Goal: Task Accomplishment & Management: Complete application form

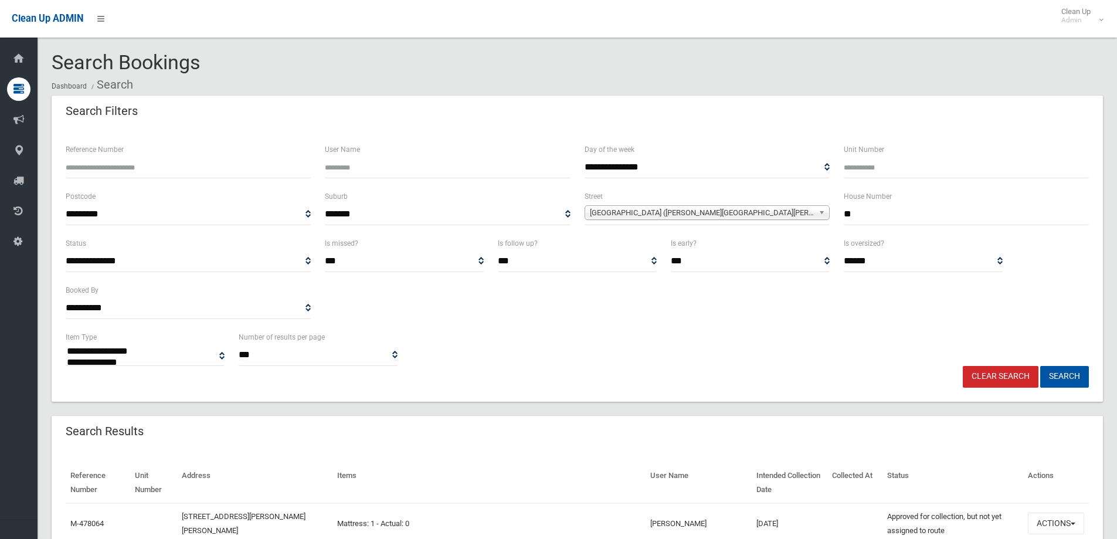
select select
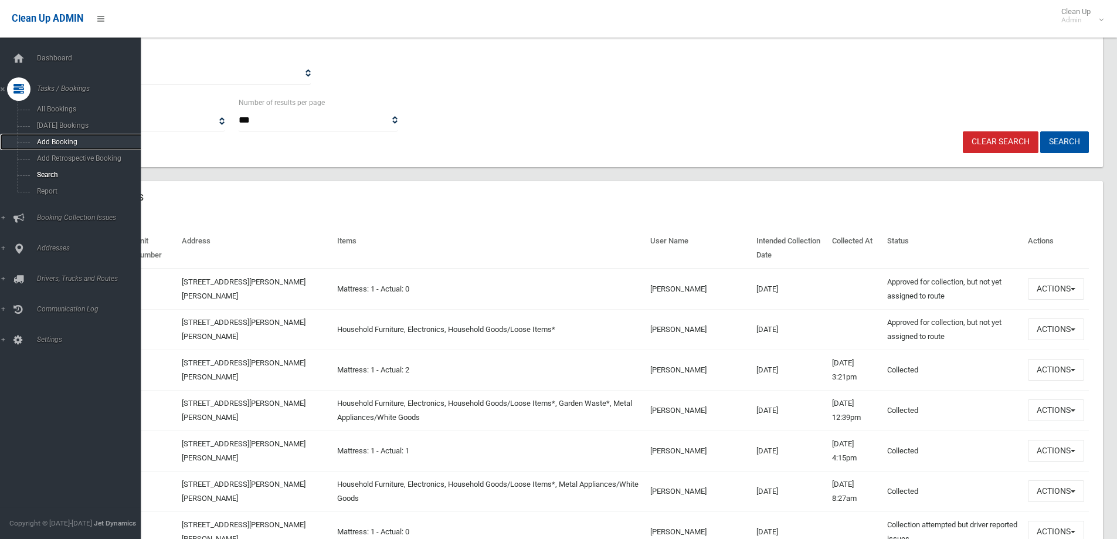
click at [70, 142] on span "Add Booking" at bounding box center [86, 142] width 106 height 8
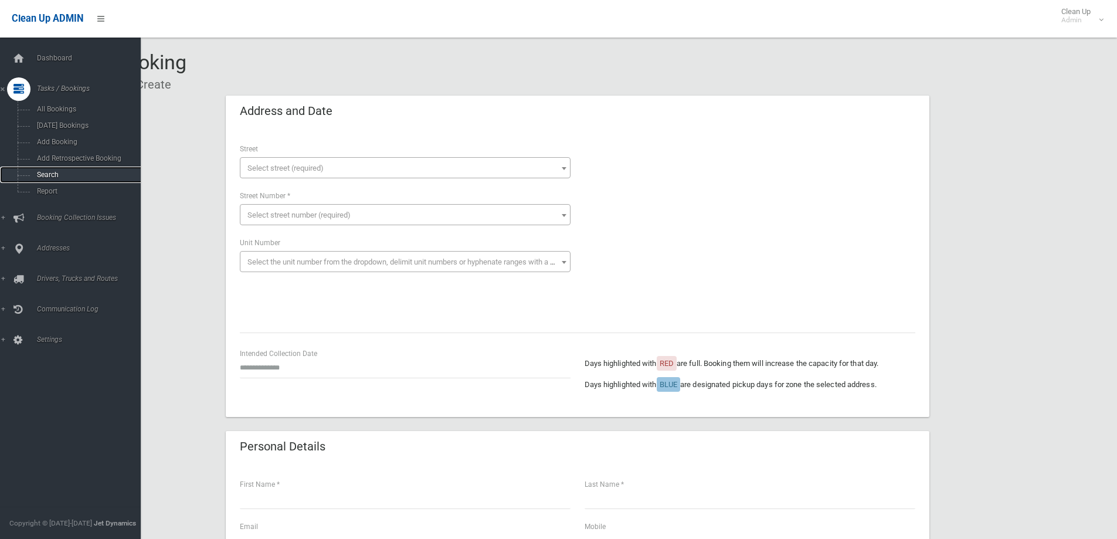
click at [50, 174] on span "Search" at bounding box center [86, 175] width 106 height 8
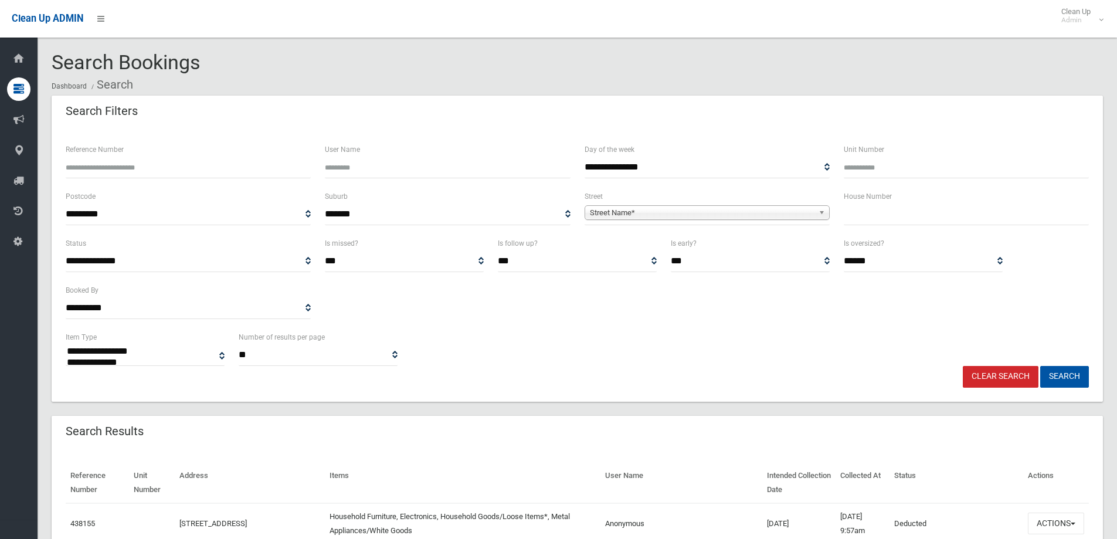
select select
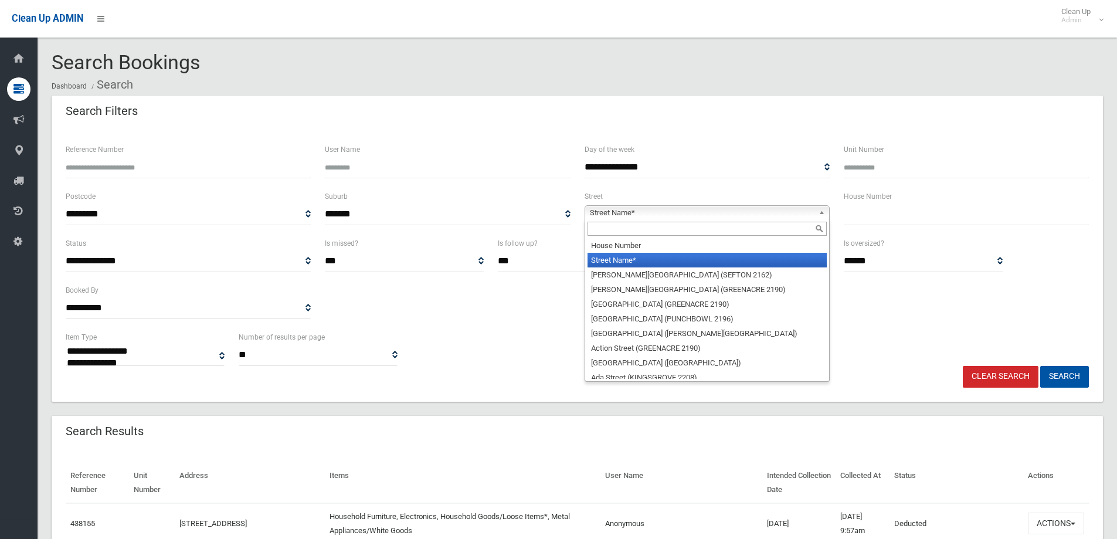
click at [699, 209] on span "Street Name*" at bounding box center [702, 213] width 224 height 14
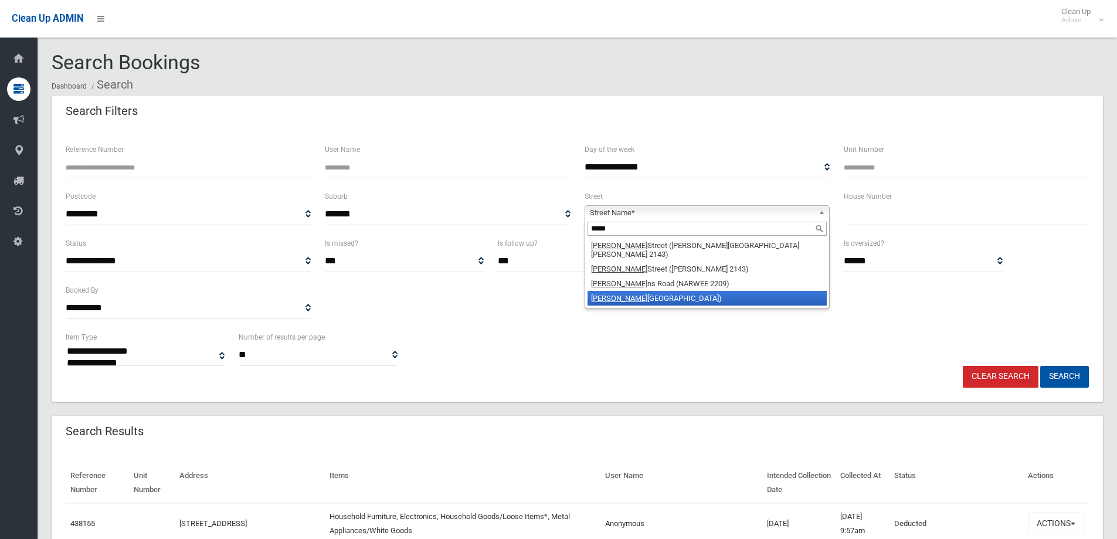
type input "*****"
click at [696, 291] on li "Hanna ns Road (RIVERWOOD 2210)" at bounding box center [706, 298] width 239 height 15
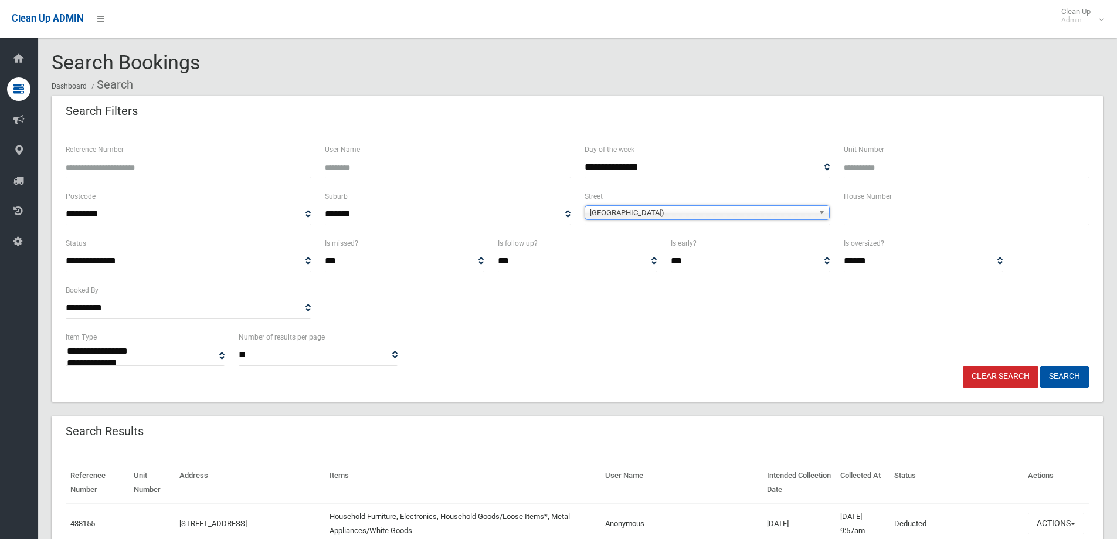
drag, startPoint x: 860, startPoint y: 216, endPoint x: 1021, endPoint y: 216, distance: 160.6
click at [861, 216] on input "text" at bounding box center [966, 214] width 245 height 22
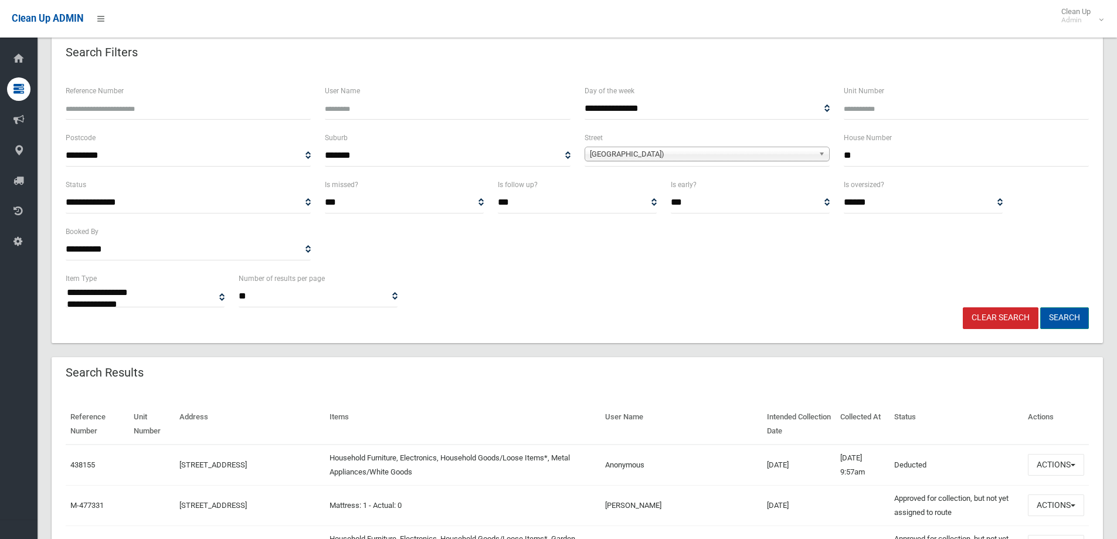
type input "**"
click at [1056, 319] on button "Search" at bounding box center [1064, 318] width 49 height 22
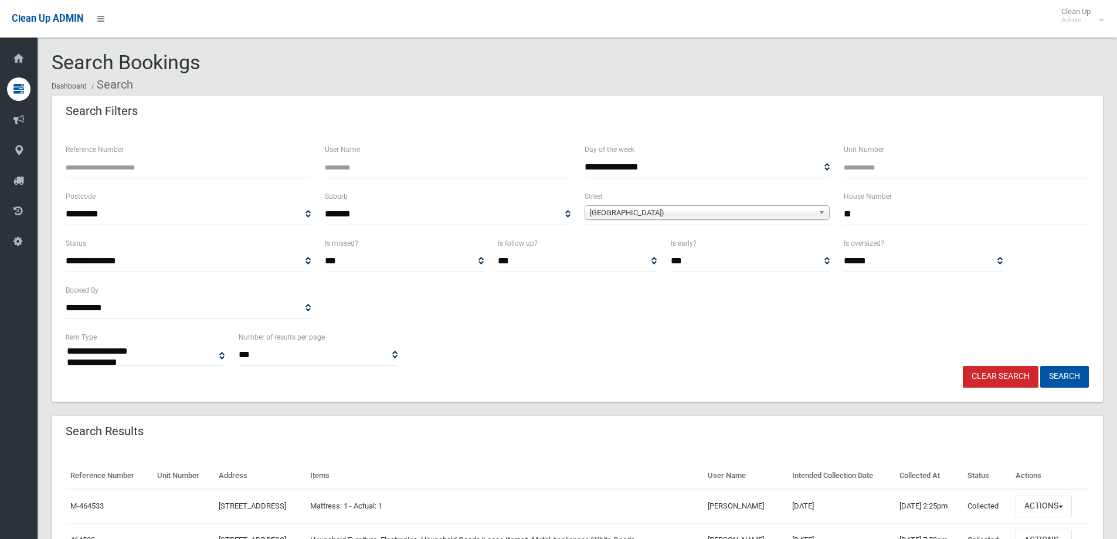
select select
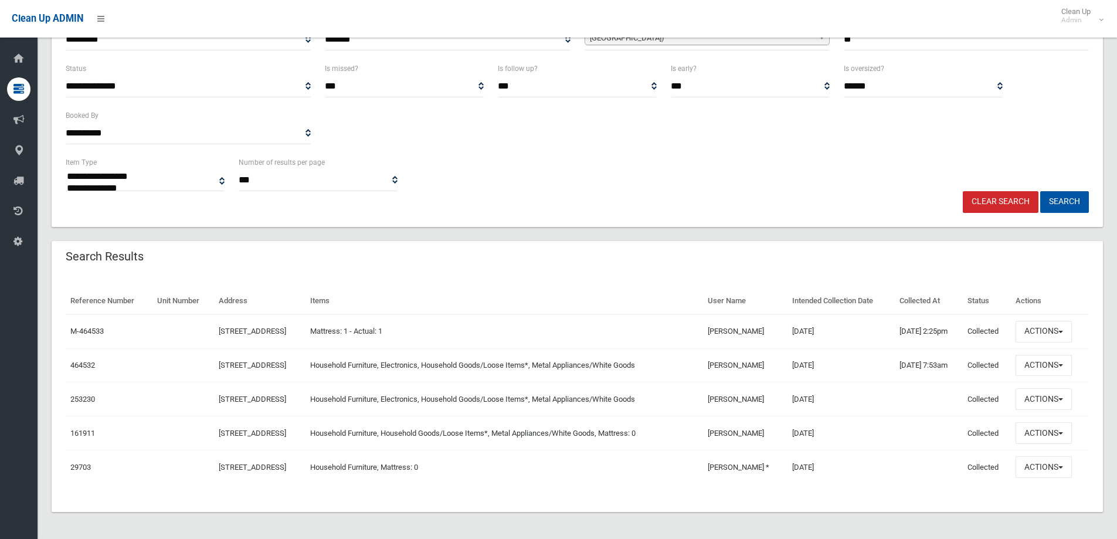
scroll to position [176, 0]
click at [1057, 365] on button "Actions" at bounding box center [1043, 365] width 56 height 22
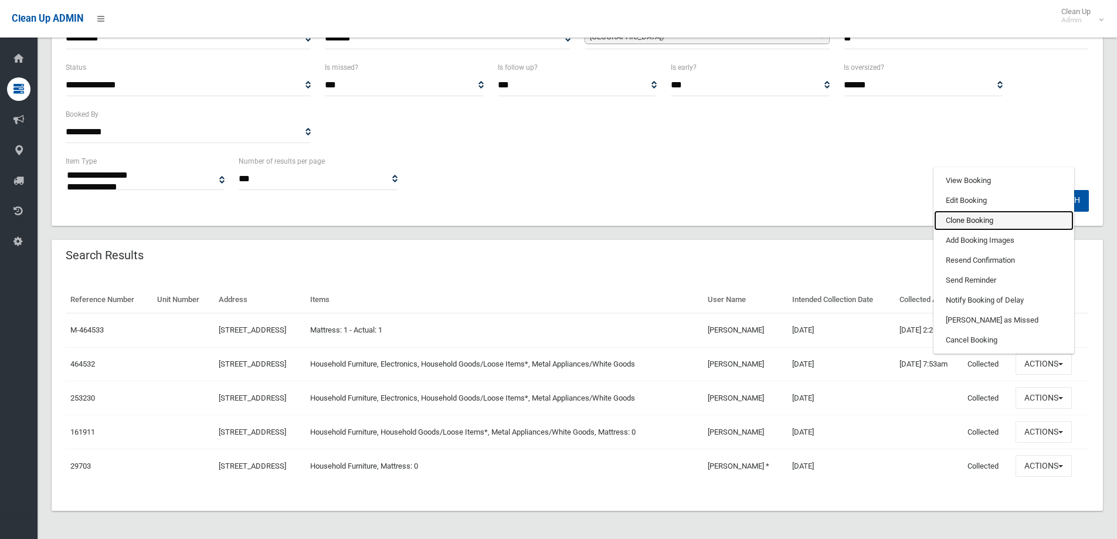
click at [969, 221] on link "Clone Booking" at bounding box center [1004, 220] width 140 height 20
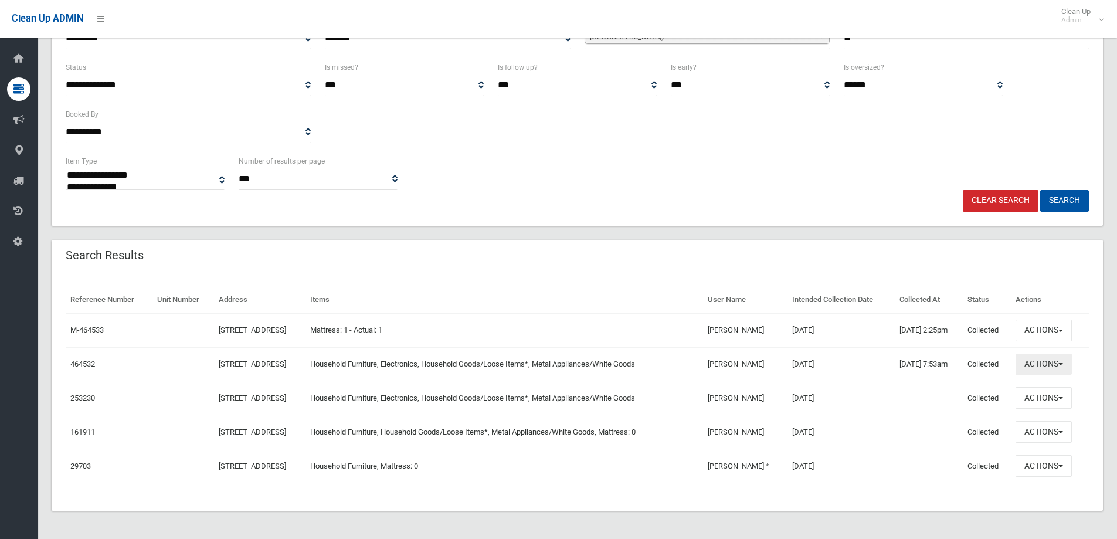
click at [1043, 365] on button "Actions" at bounding box center [1043, 365] width 56 height 22
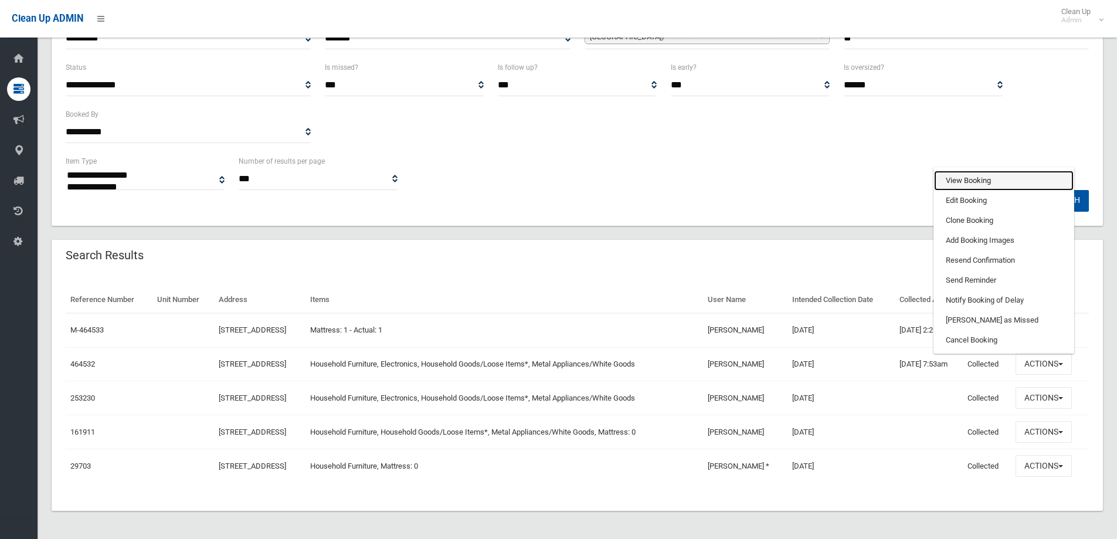
click at [986, 178] on link "View Booking" at bounding box center [1004, 181] width 140 height 20
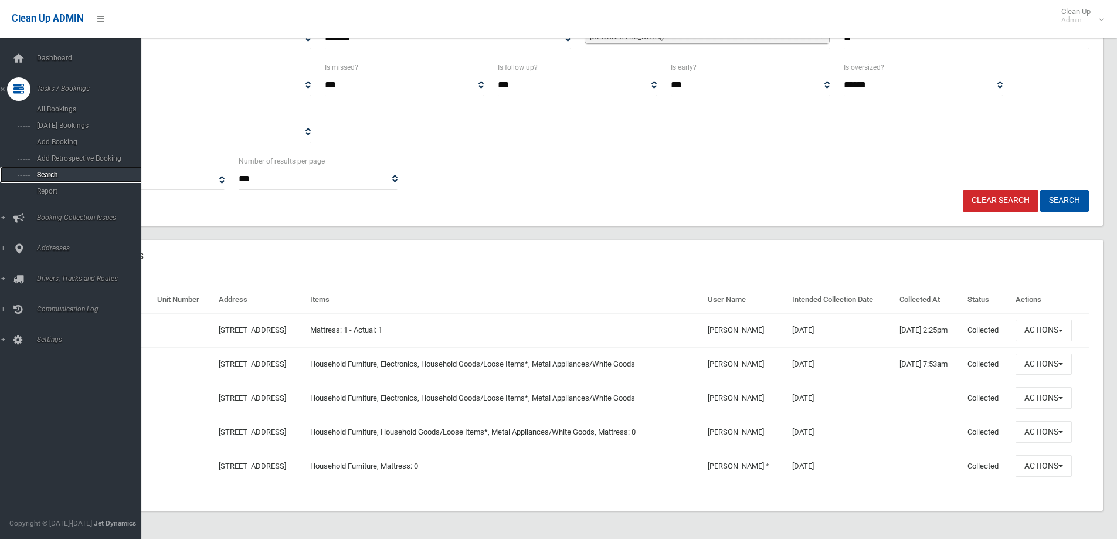
click at [68, 172] on span "Search" at bounding box center [86, 175] width 106 height 8
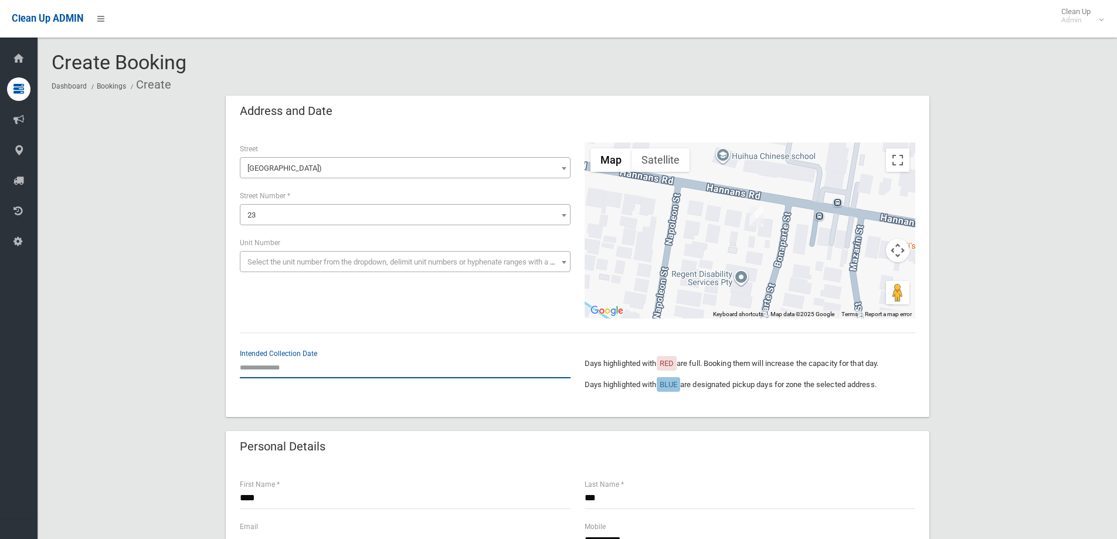
click at [310, 368] on input "text" at bounding box center [405, 367] width 331 height 22
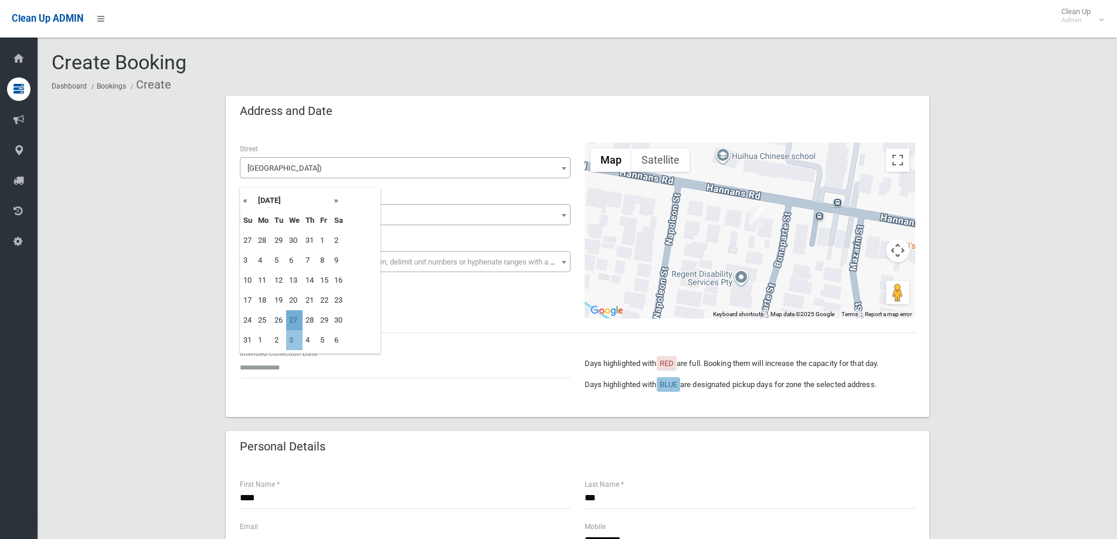
click at [294, 320] on td "27" at bounding box center [294, 320] width 16 height 20
type input "**********"
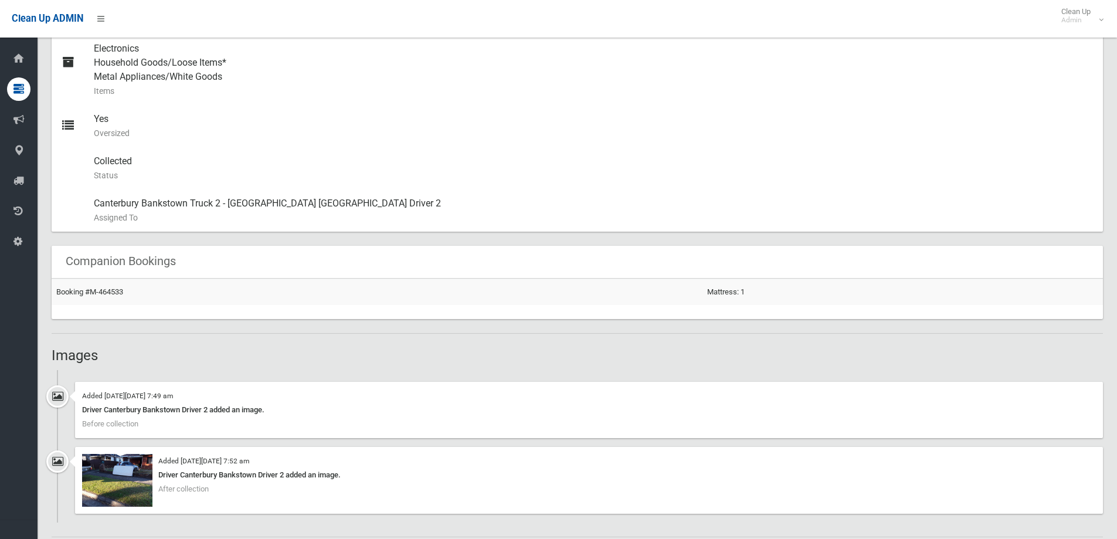
scroll to position [586, 0]
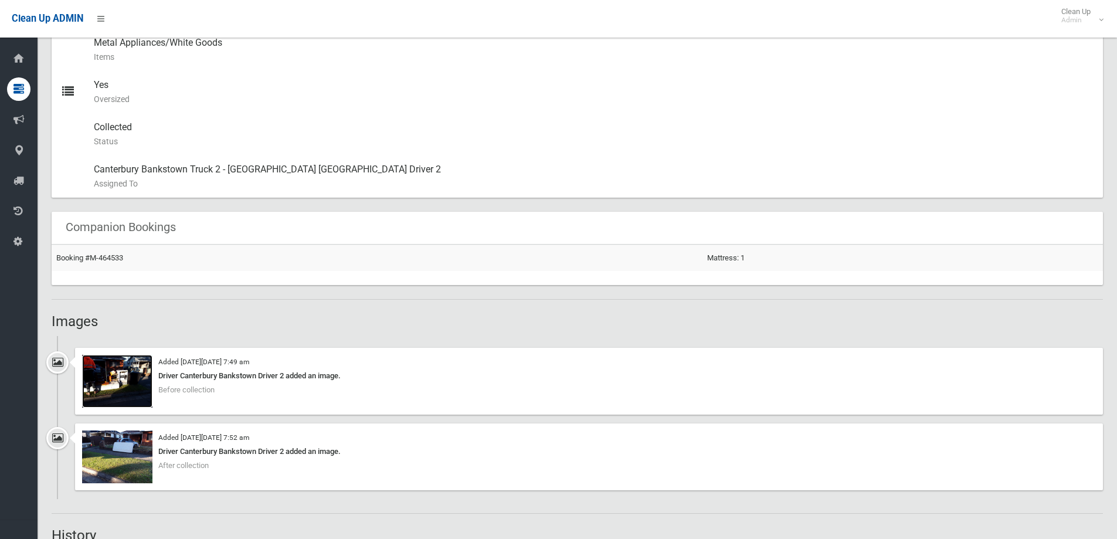
click at [96, 386] on img at bounding box center [117, 381] width 70 height 53
click at [104, 454] on img at bounding box center [117, 456] width 70 height 53
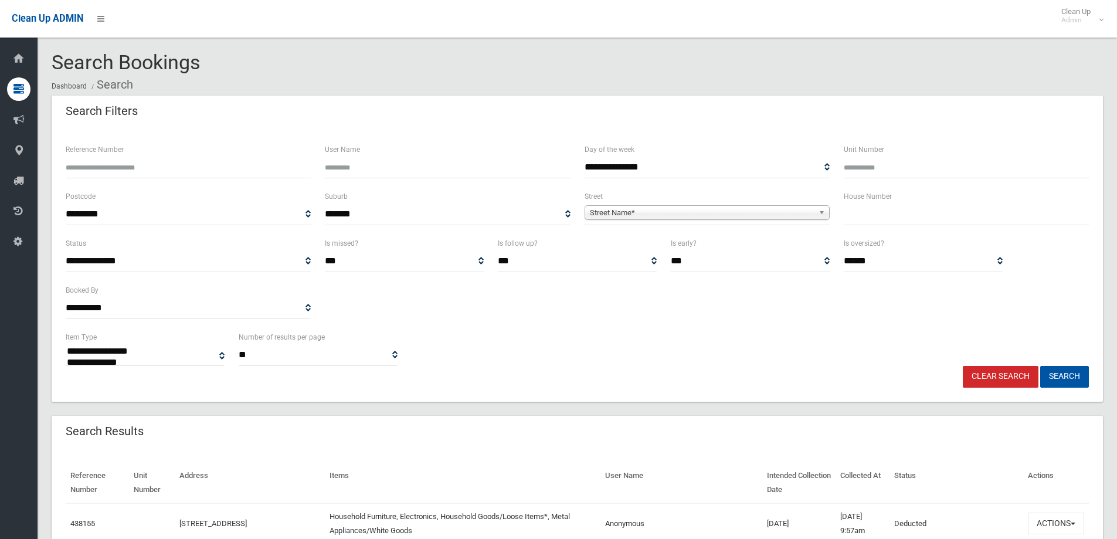
select select
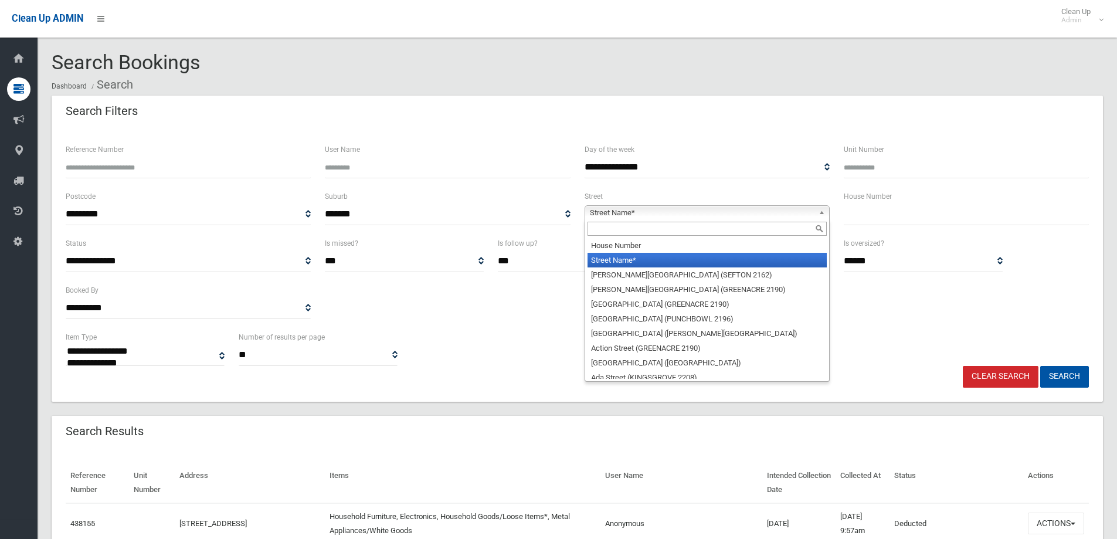
click at [652, 212] on span "Street Name*" at bounding box center [702, 213] width 224 height 14
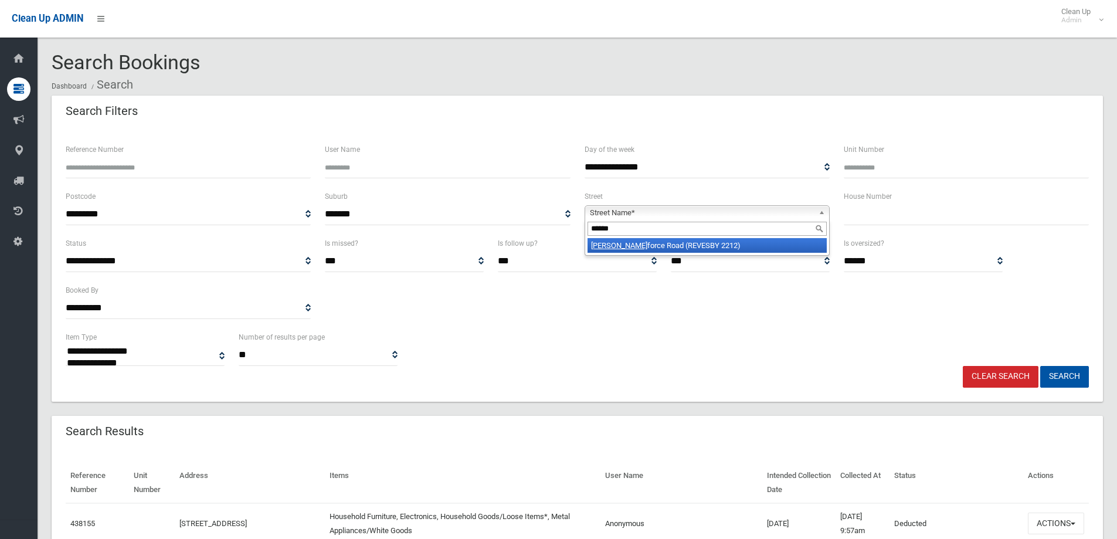
type input "******"
click at [684, 244] on li "Wilber force Road (REVESBY 2212)" at bounding box center [706, 245] width 239 height 15
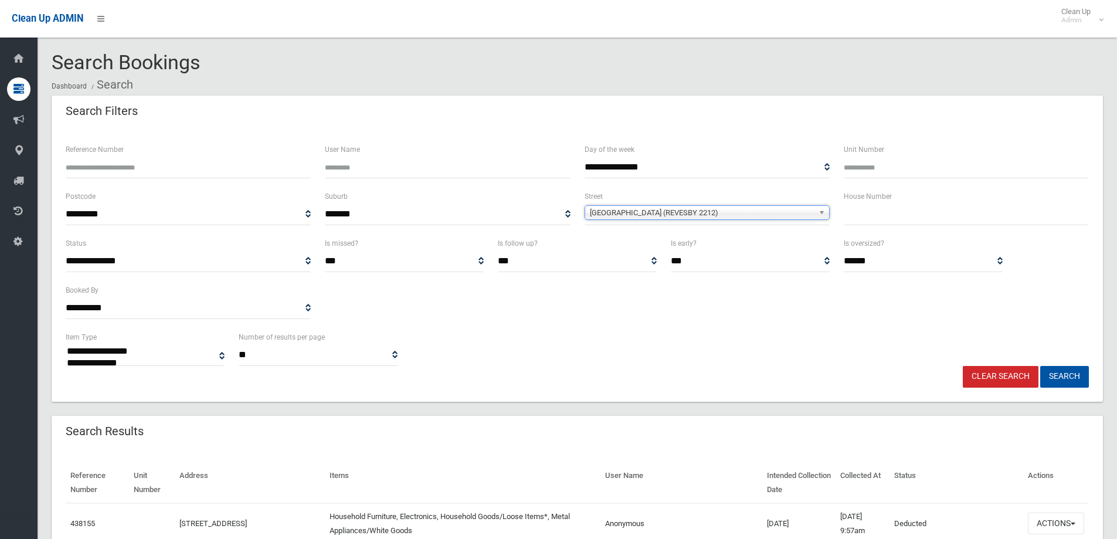
click at [912, 223] on input "text" at bounding box center [966, 214] width 245 height 22
type input "*"
click at [1040, 366] on button "Search" at bounding box center [1064, 377] width 49 height 22
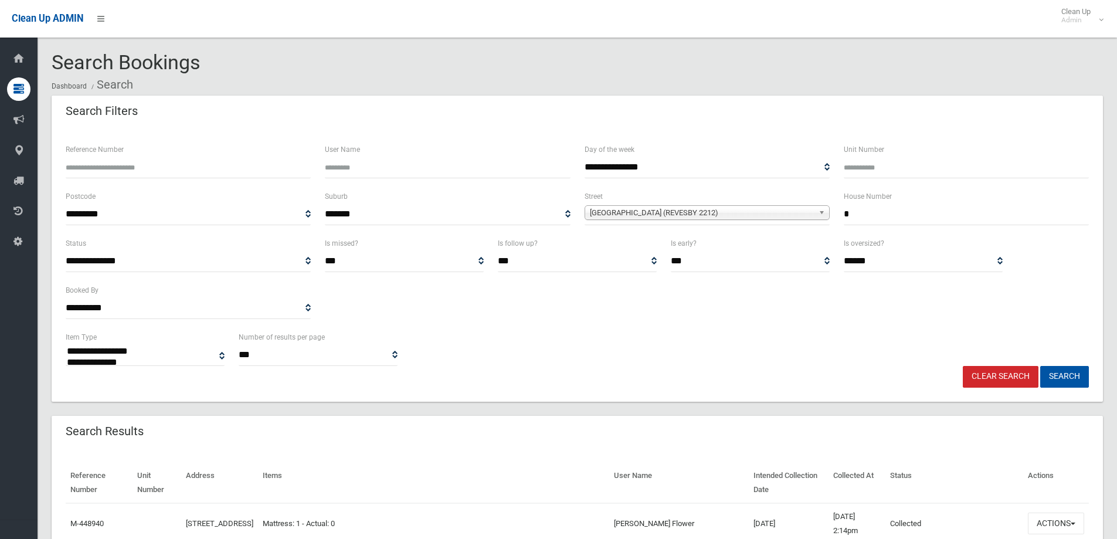
select select
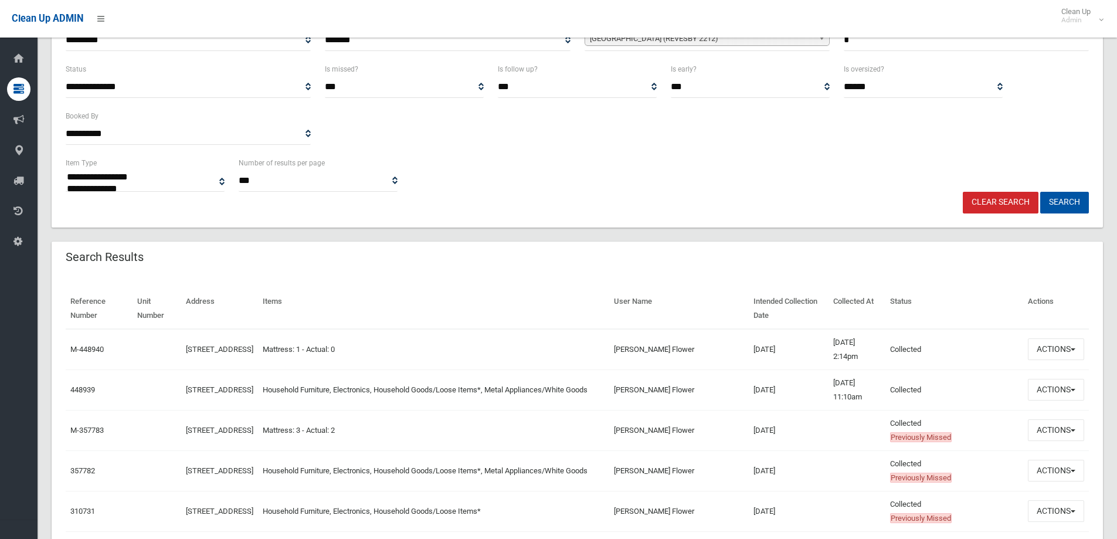
scroll to position [176, 0]
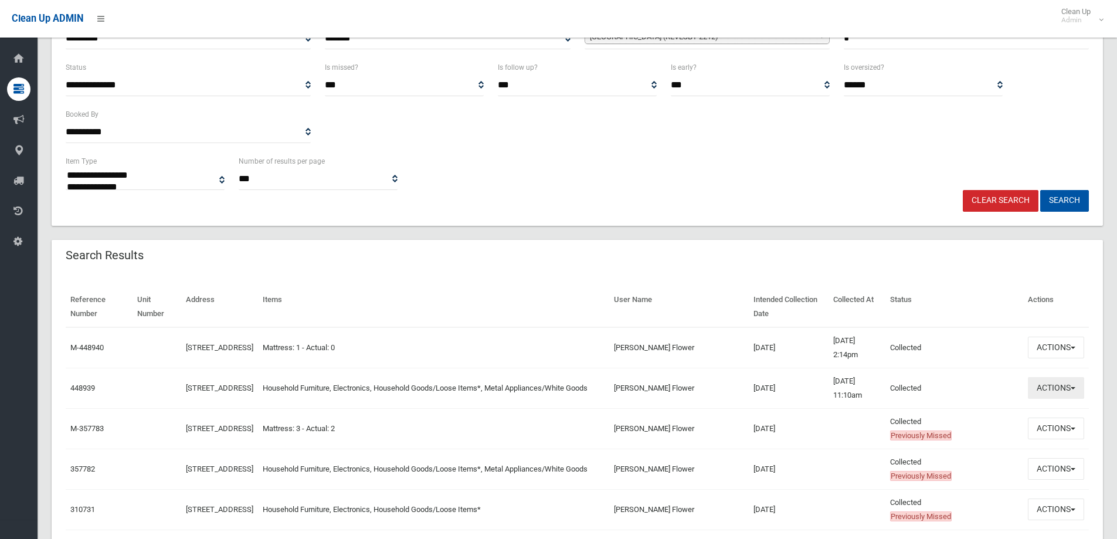
click at [1053, 387] on button "Actions" at bounding box center [1056, 388] width 56 height 22
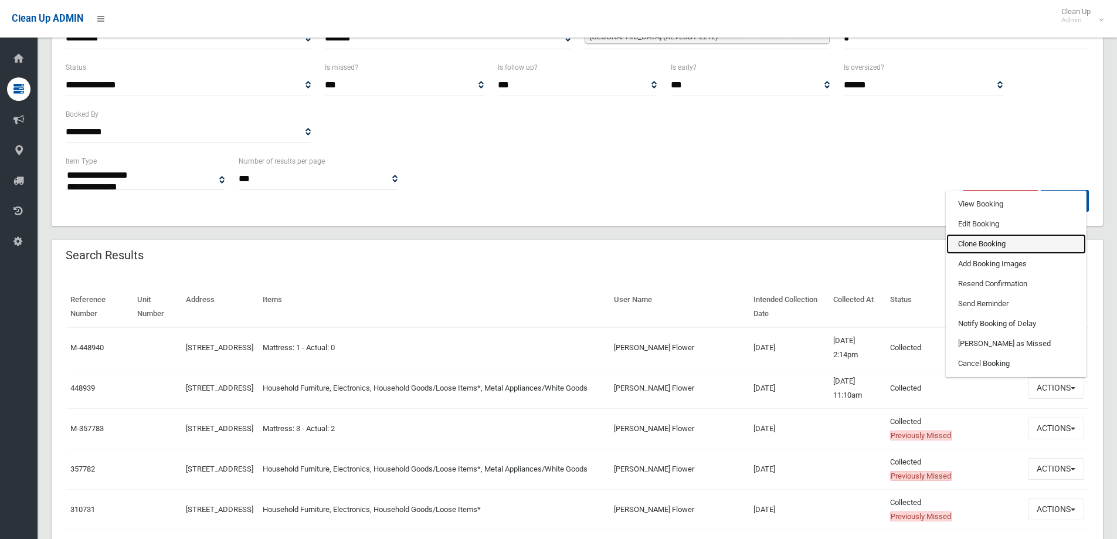
click at [997, 243] on link "Clone Booking" at bounding box center [1016, 244] width 140 height 20
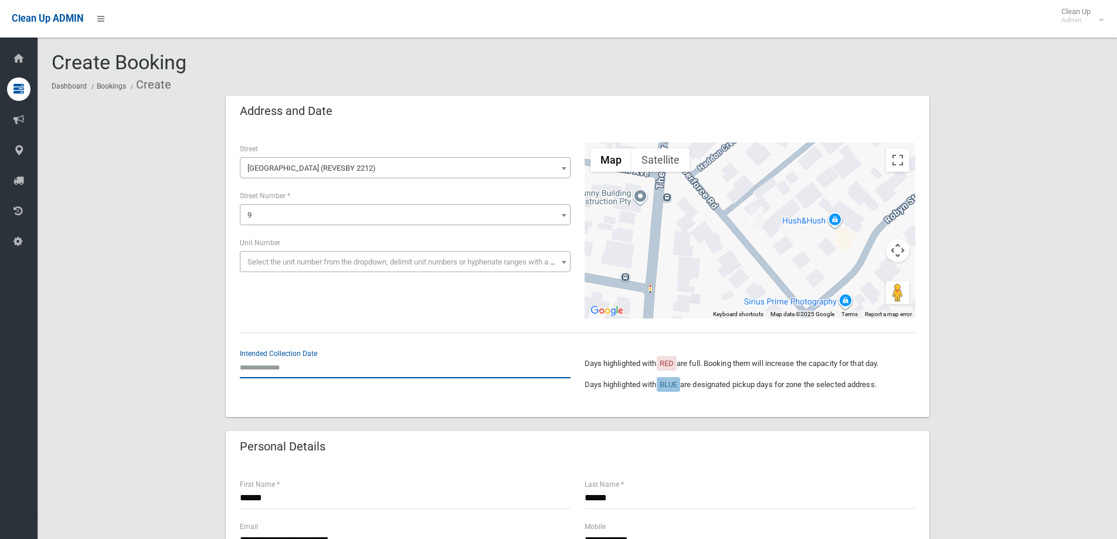
click at [286, 371] on input "text" at bounding box center [405, 367] width 331 height 22
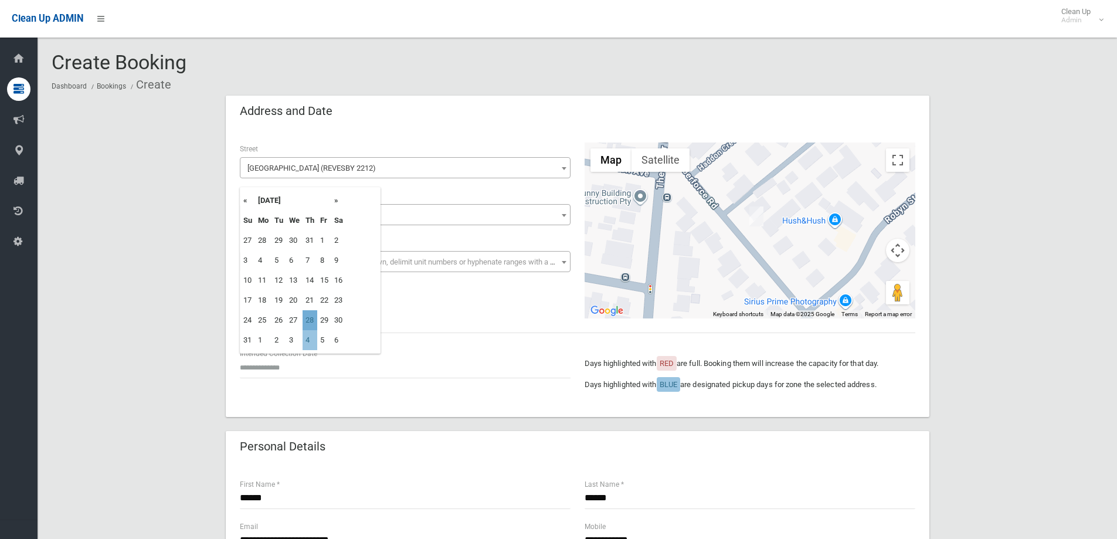
click at [311, 320] on td "28" at bounding box center [310, 320] width 15 height 20
type input "**********"
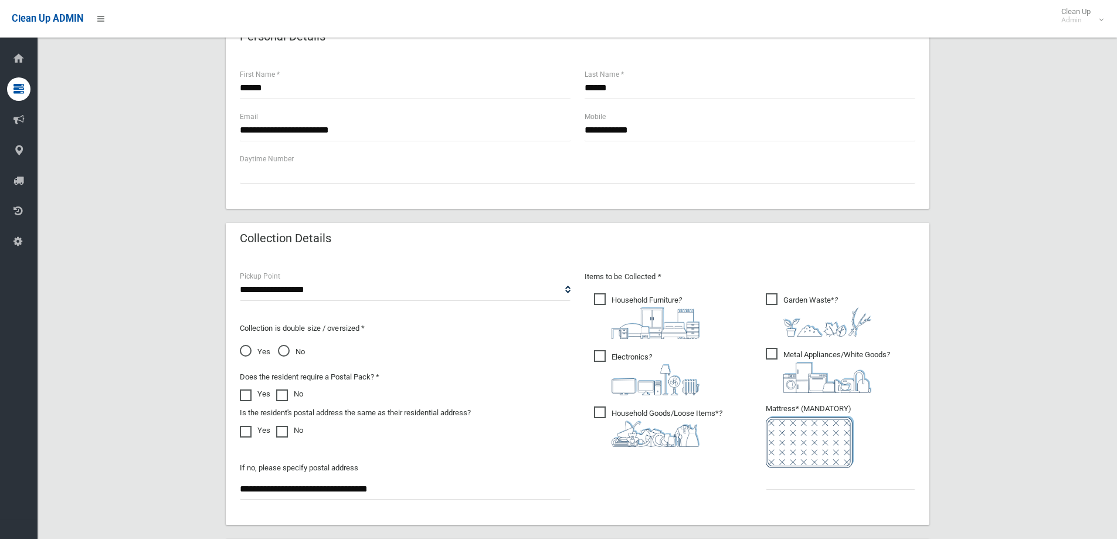
scroll to position [410, 0]
click at [788, 300] on span "Garden Waste* ?" at bounding box center [819, 314] width 106 height 43
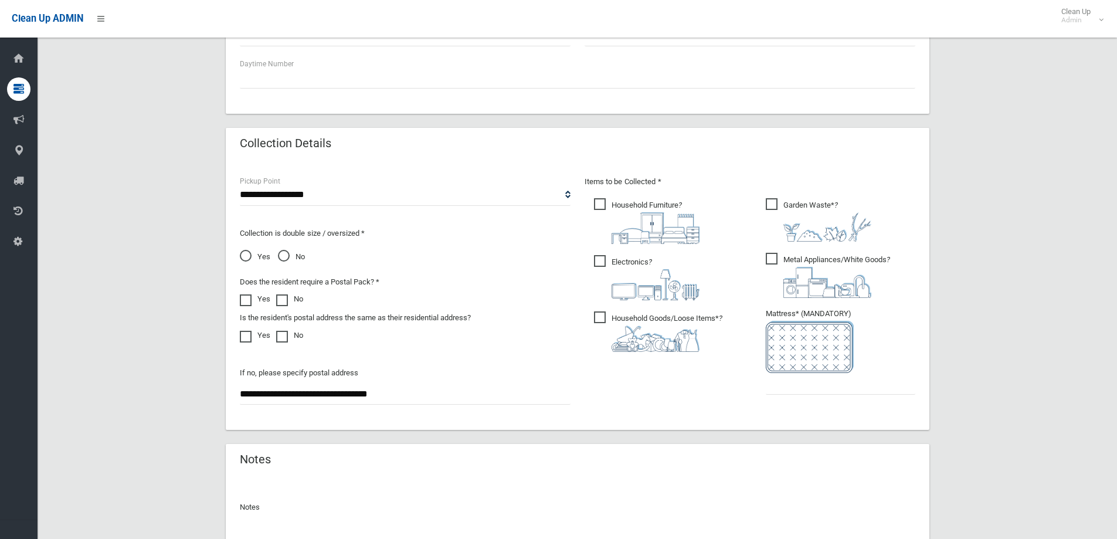
scroll to position [621, 0]
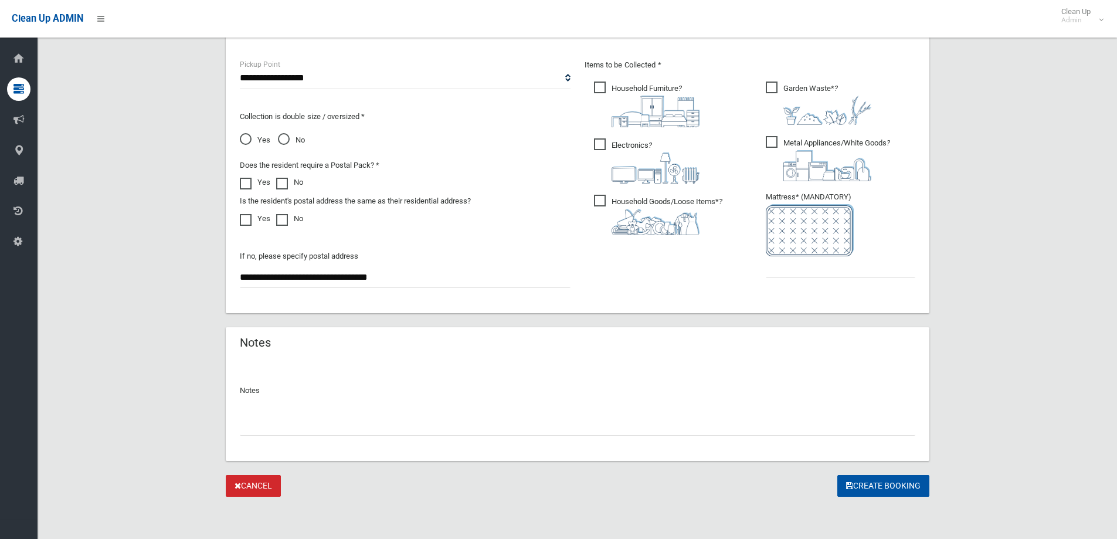
drag, startPoint x: 302, startPoint y: 429, endPoint x: 293, endPoint y: 430, distance: 8.9
click at [300, 429] on input "text" at bounding box center [577, 425] width 675 height 22
click at [474, 433] on input "**********" at bounding box center [577, 425] width 675 height 22
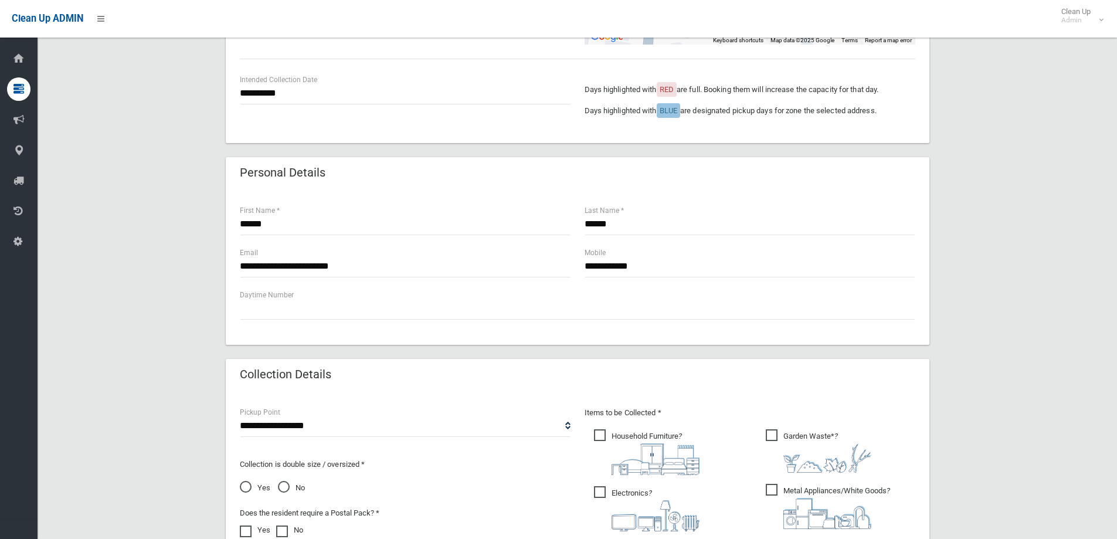
scroll to position [152, 0]
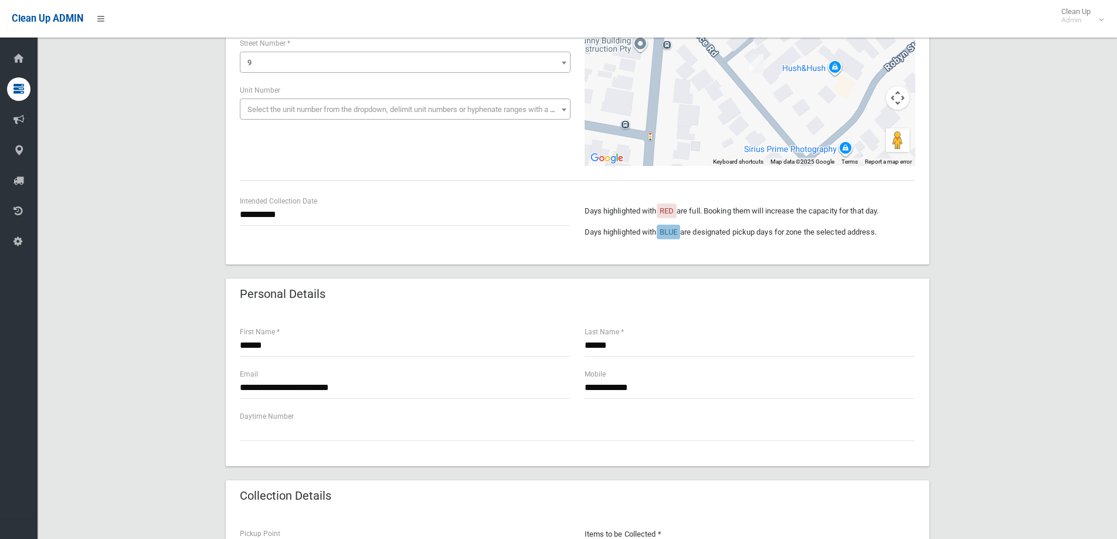
type input "**********"
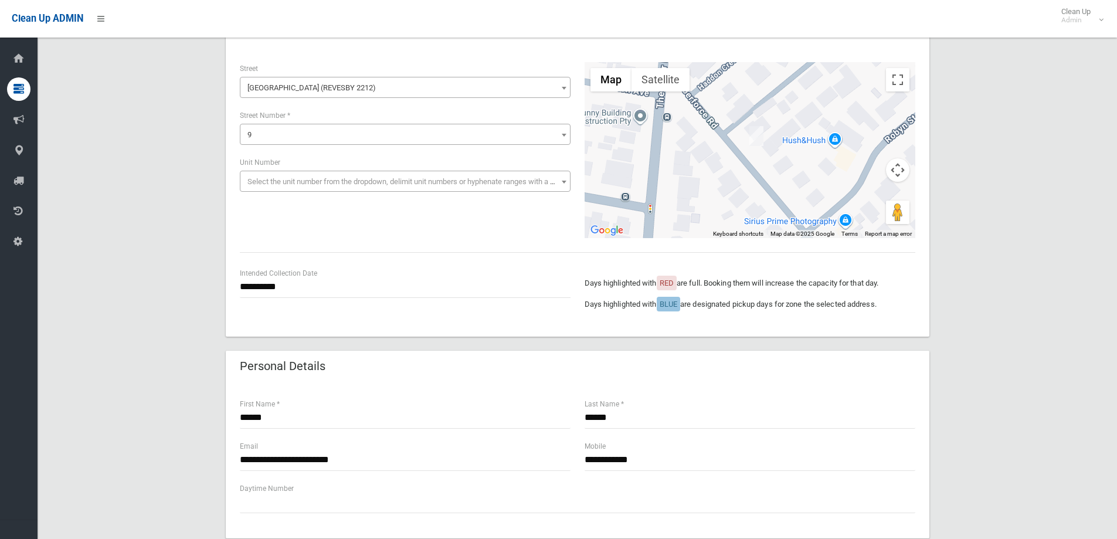
scroll to position [0, 0]
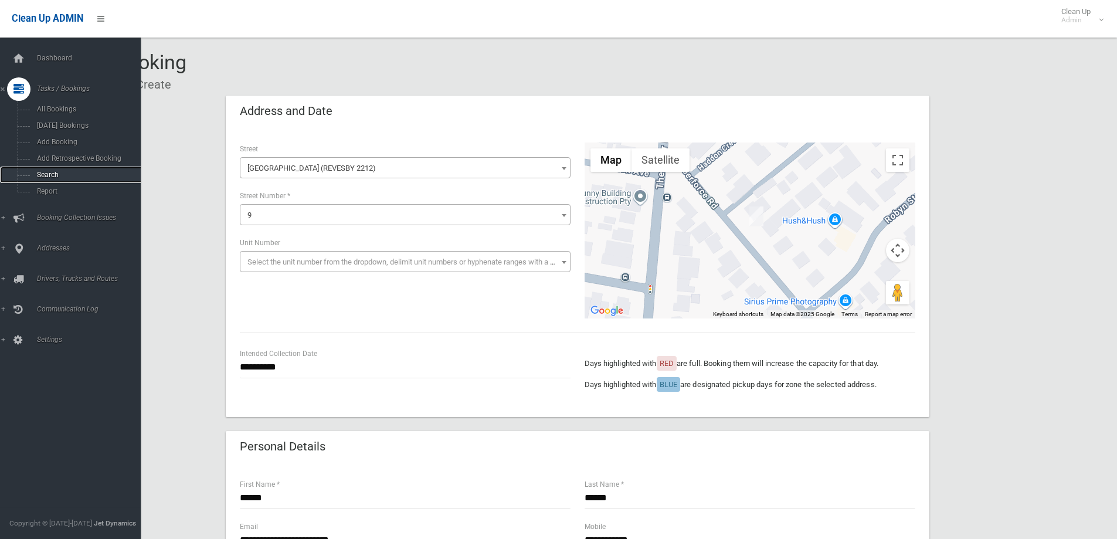
click at [50, 174] on span "Search" at bounding box center [86, 175] width 106 height 8
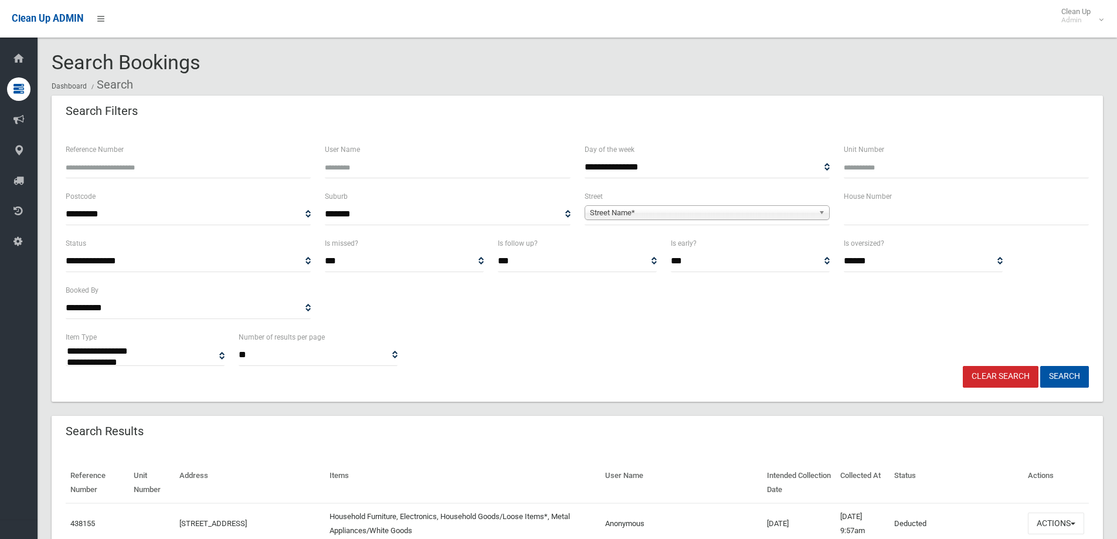
select select
click at [673, 213] on span "Street Name*" at bounding box center [702, 213] width 224 height 14
type input "****"
click at [694, 250] on li "Juno Parade (GREENACRE 2190)" at bounding box center [706, 245] width 239 height 15
click at [949, 215] on input "text" at bounding box center [966, 214] width 245 height 22
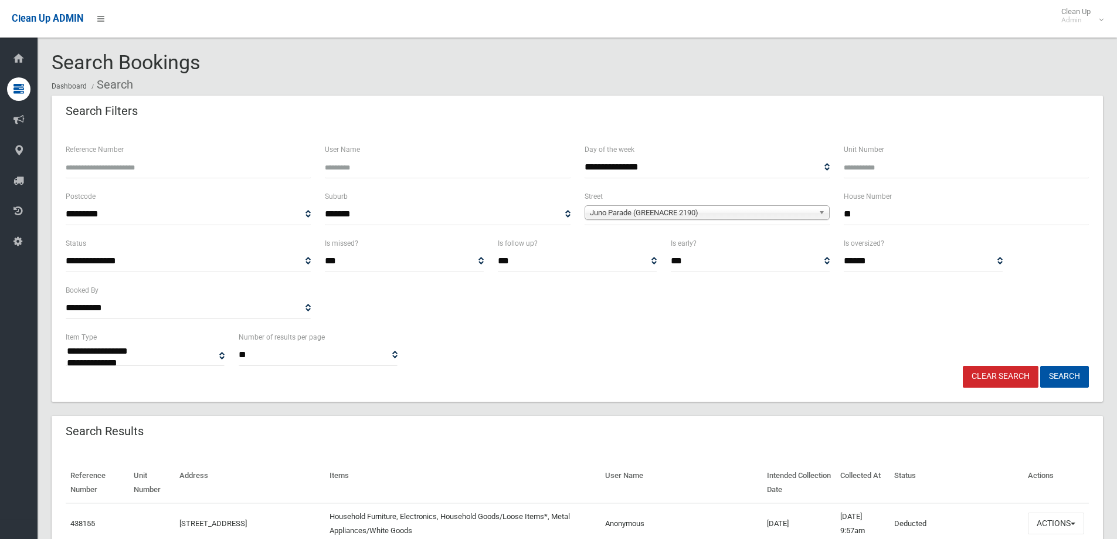
type input "**"
click at [1040, 366] on button "Search" at bounding box center [1064, 377] width 49 height 22
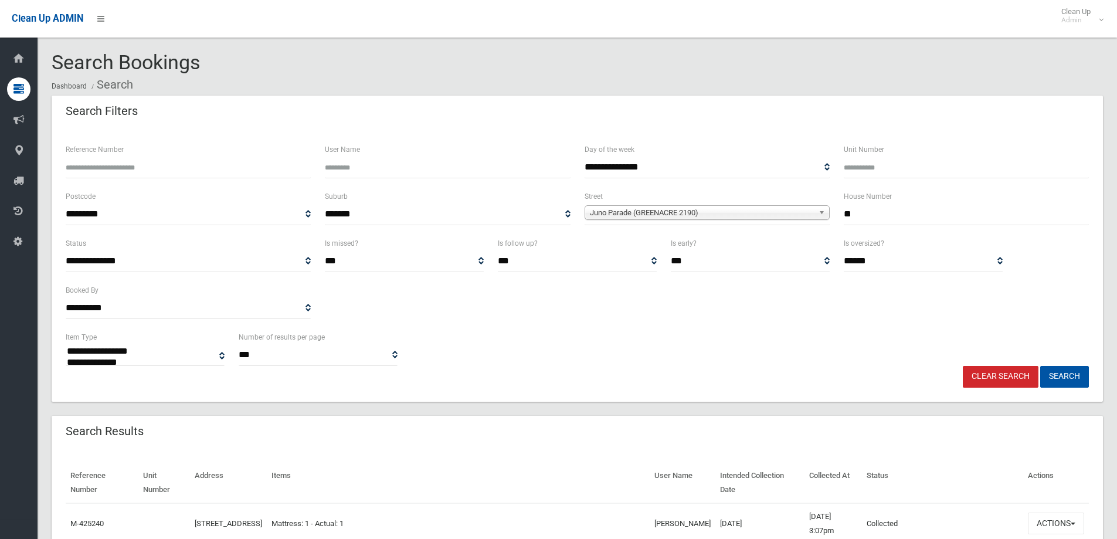
select select
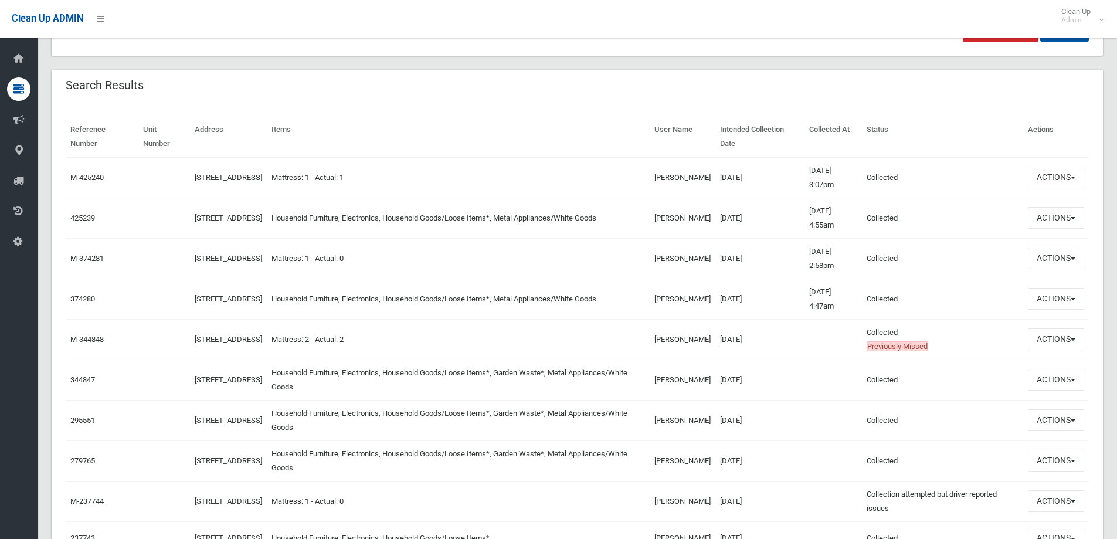
scroll to position [352, 0]
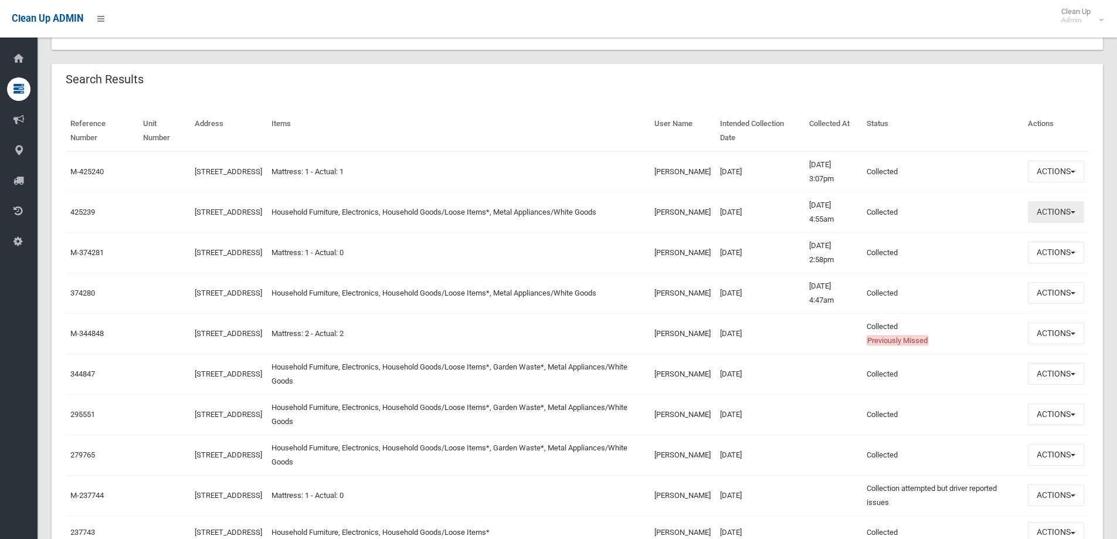
click at [1049, 217] on button "Actions" at bounding box center [1056, 212] width 56 height 22
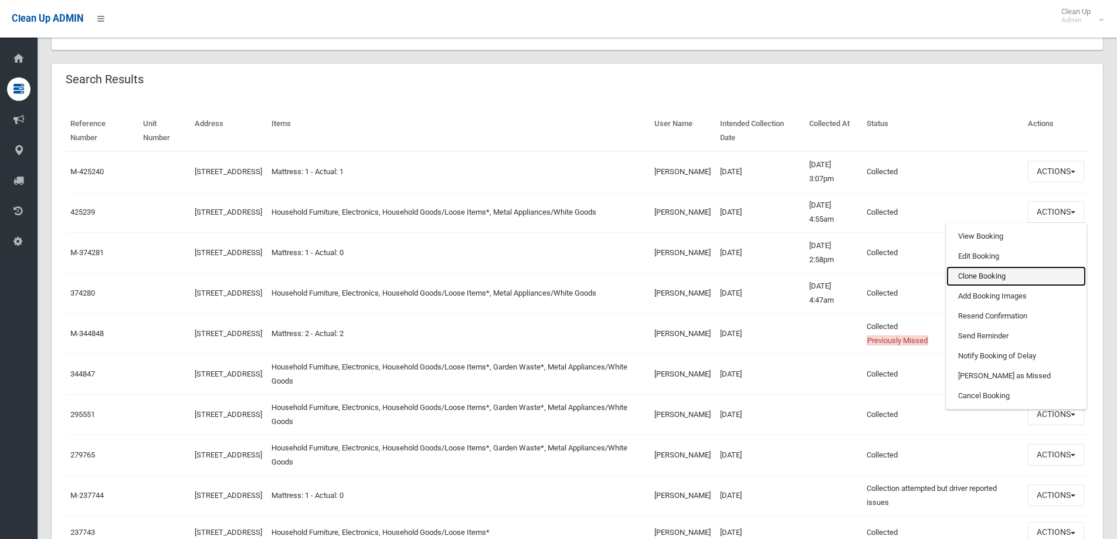
click at [988, 271] on link "Clone Booking" at bounding box center [1016, 276] width 140 height 20
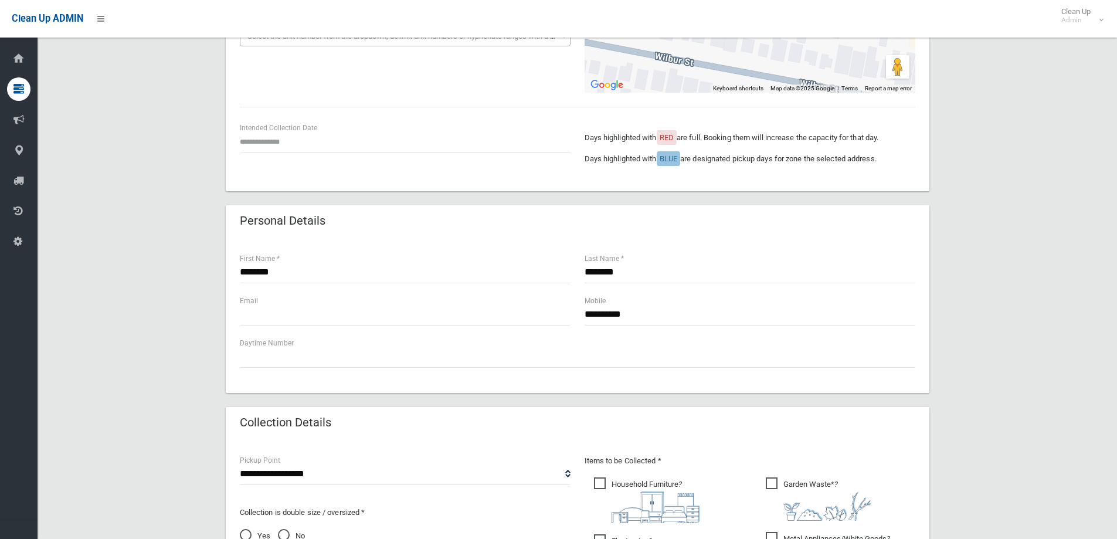
scroll to position [293, 0]
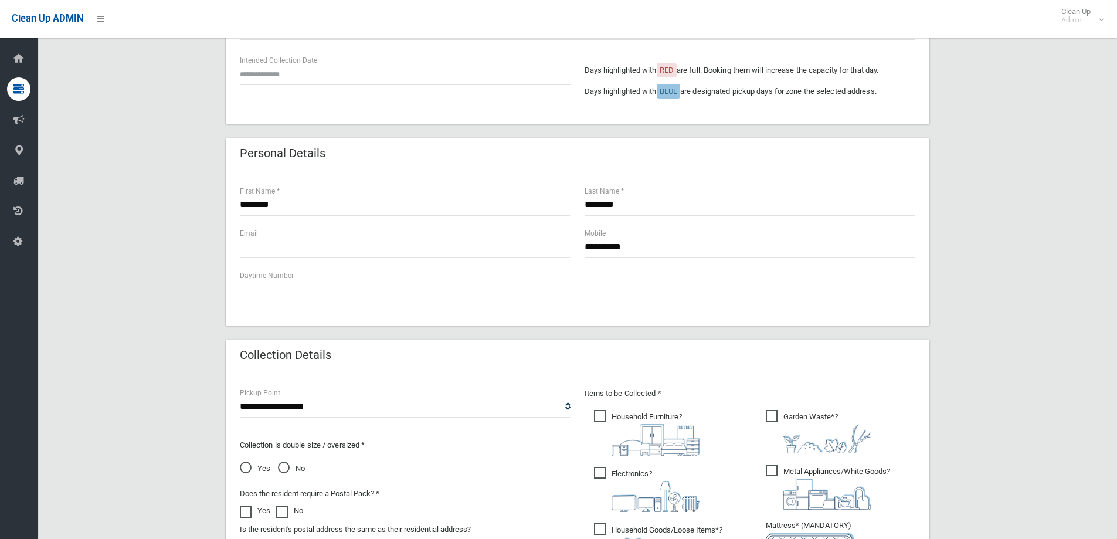
click at [838, 429] on img at bounding box center [827, 438] width 88 height 29
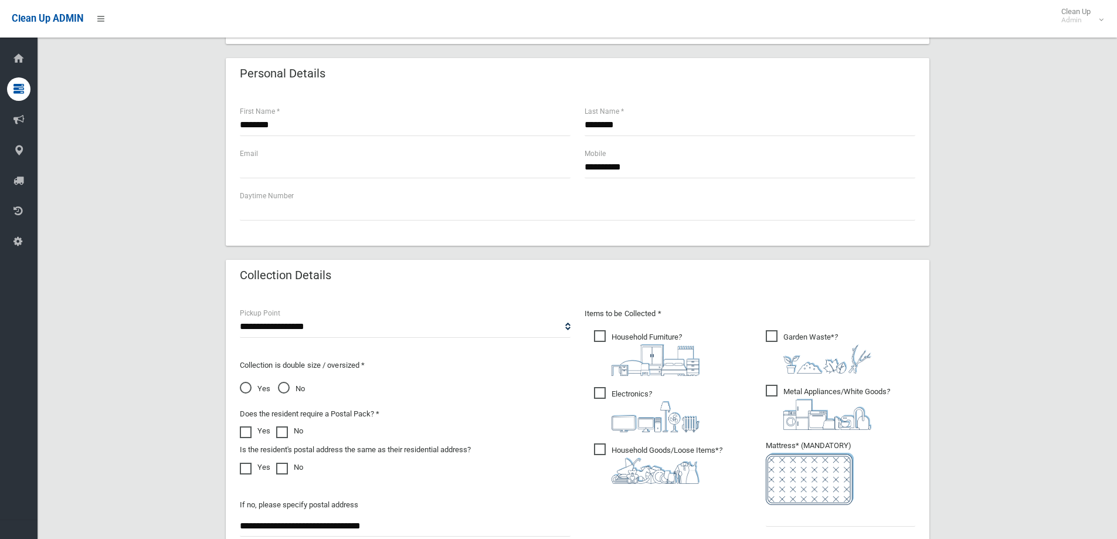
scroll to position [469, 0]
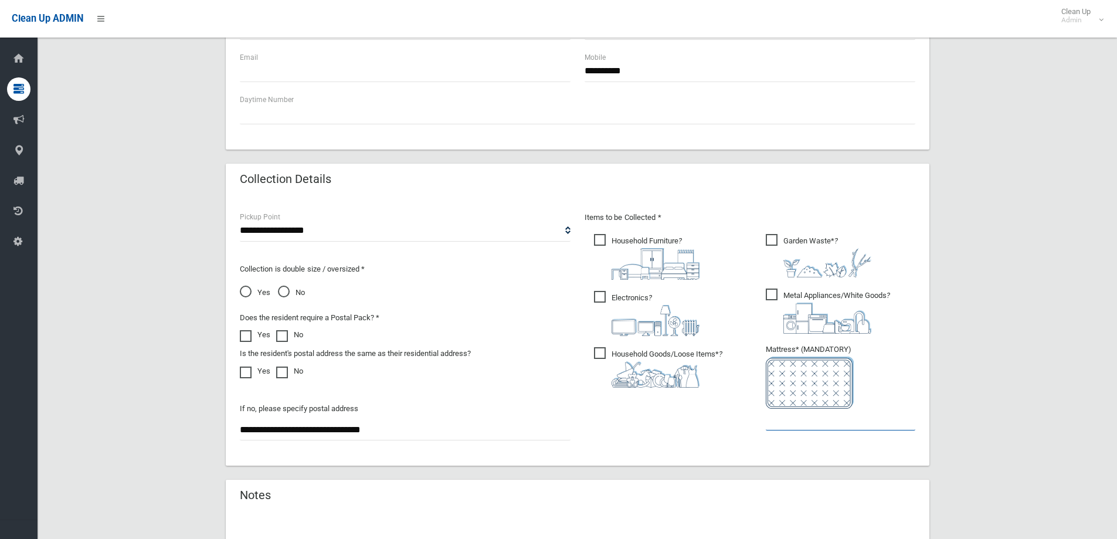
click at [798, 417] on input "text" at bounding box center [840, 420] width 149 height 22
click at [797, 420] on input "text" at bounding box center [840, 420] width 149 height 22
click at [772, 424] on input "text" at bounding box center [840, 420] width 149 height 22
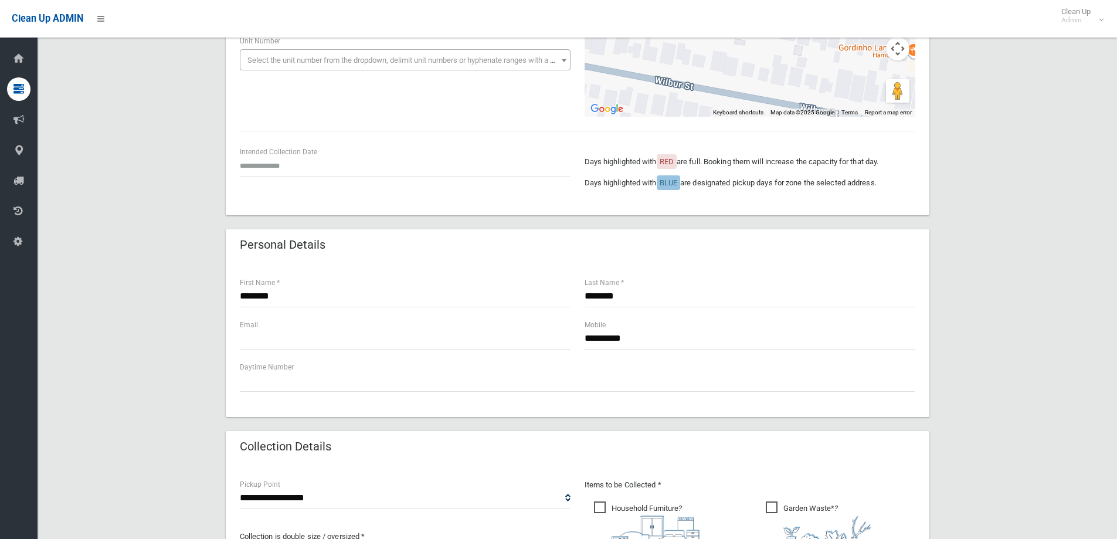
scroll to position [176, 0]
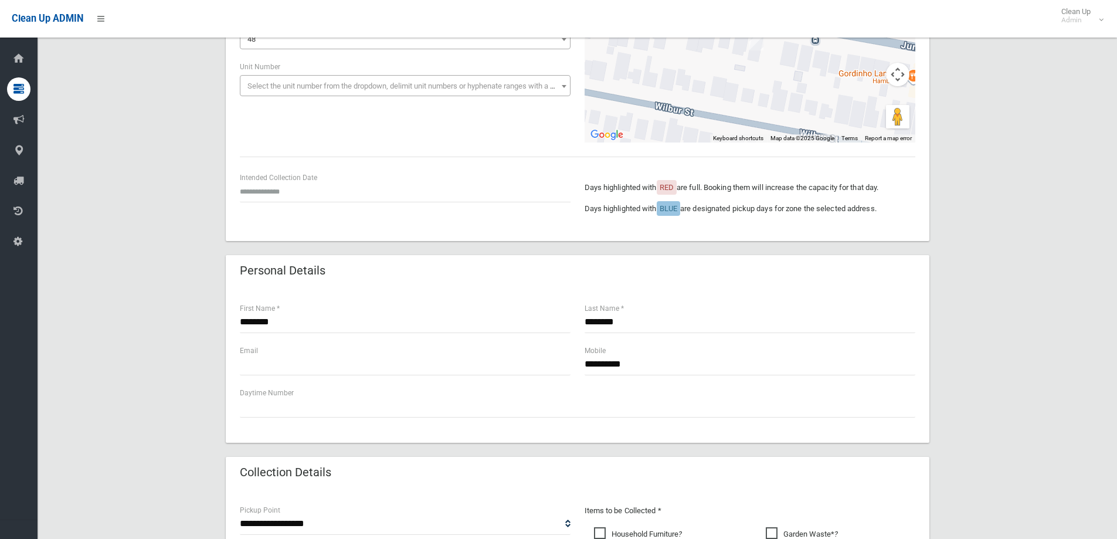
type input "*"
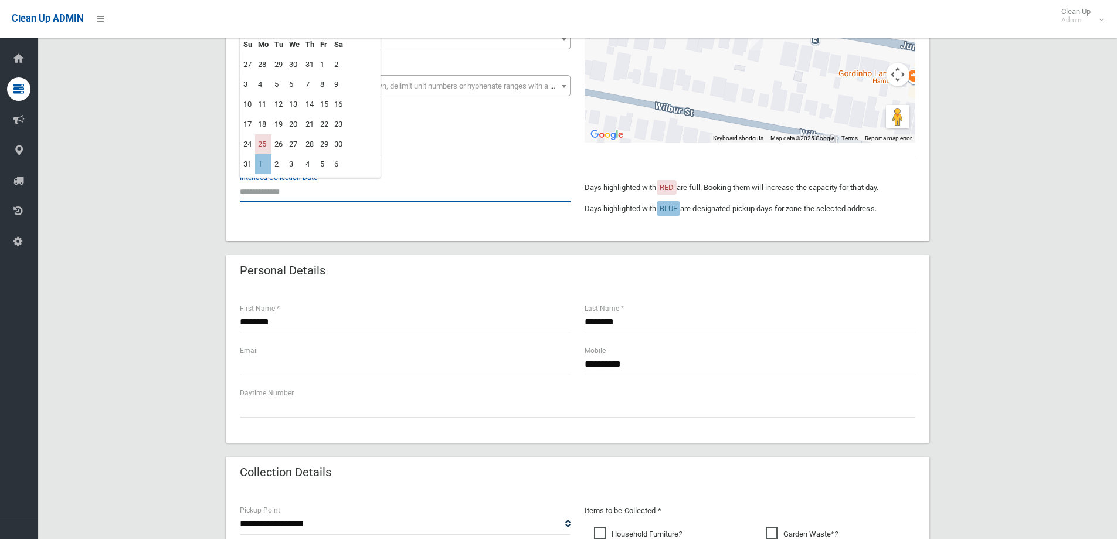
click at [278, 198] on input "text" at bounding box center [405, 192] width 331 height 22
click at [264, 166] on td "1" at bounding box center [263, 164] width 16 height 20
type input "**********"
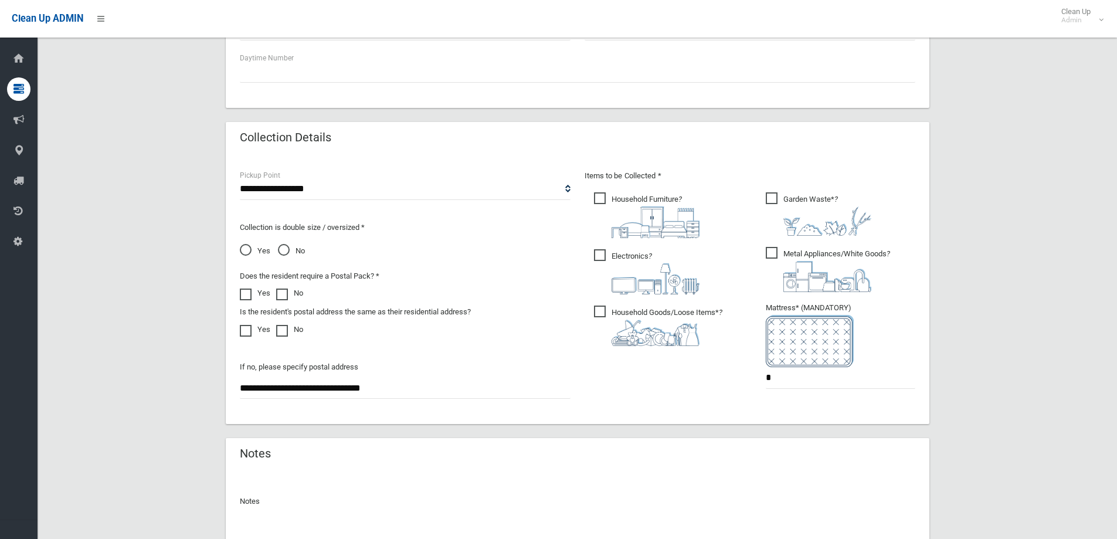
scroll to position [621, 0]
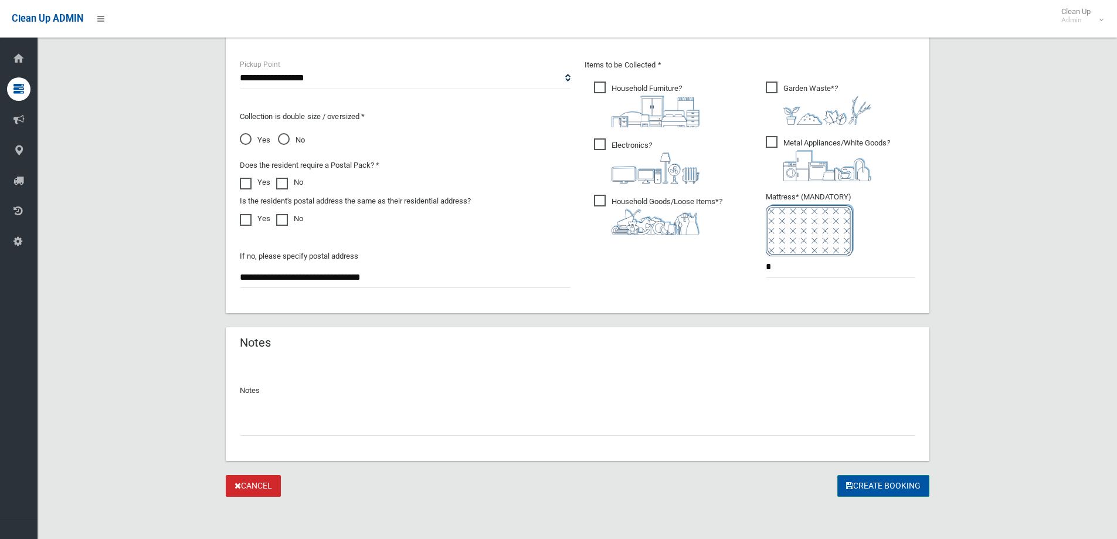
drag, startPoint x: 853, startPoint y: 491, endPoint x: 787, endPoint y: 471, distance: 68.6
click at [853, 491] on button "Create Booking" at bounding box center [883, 486] width 92 height 22
